Goal: Information Seeking & Learning: Learn about a topic

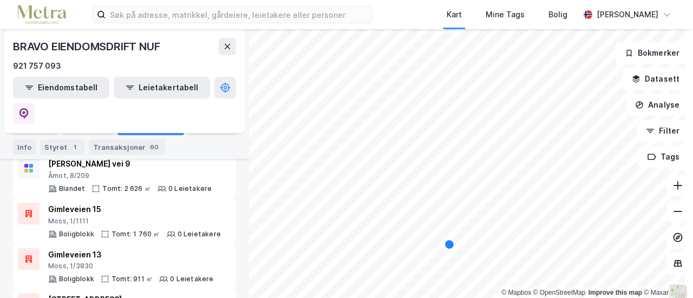
scroll to position [134, 0]
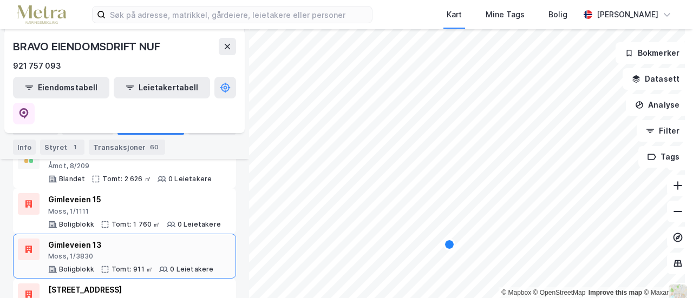
click at [93, 252] on div "Moss, 1/3830" at bounding box center [131, 256] width 166 height 9
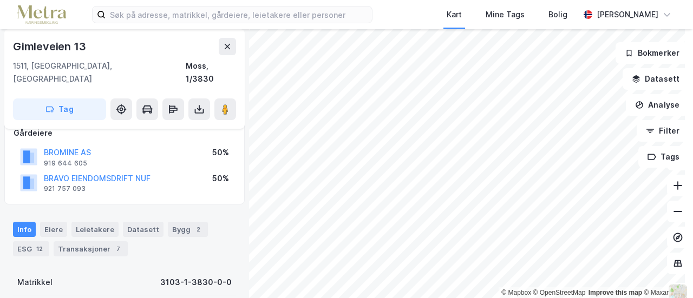
scroll to position [102, 0]
click at [98, 242] on div "Transaksjoner 7" at bounding box center [91, 249] width 74 height 15
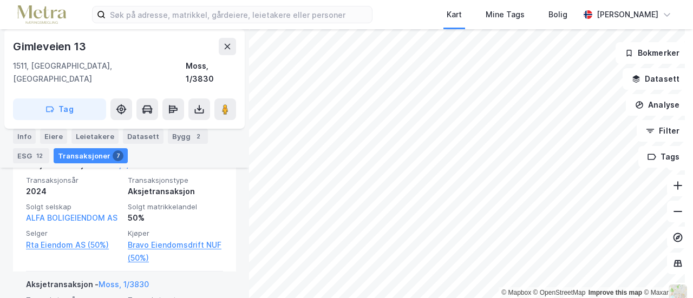
scroll to position [529, 0]
